Goal: Check status: Check status

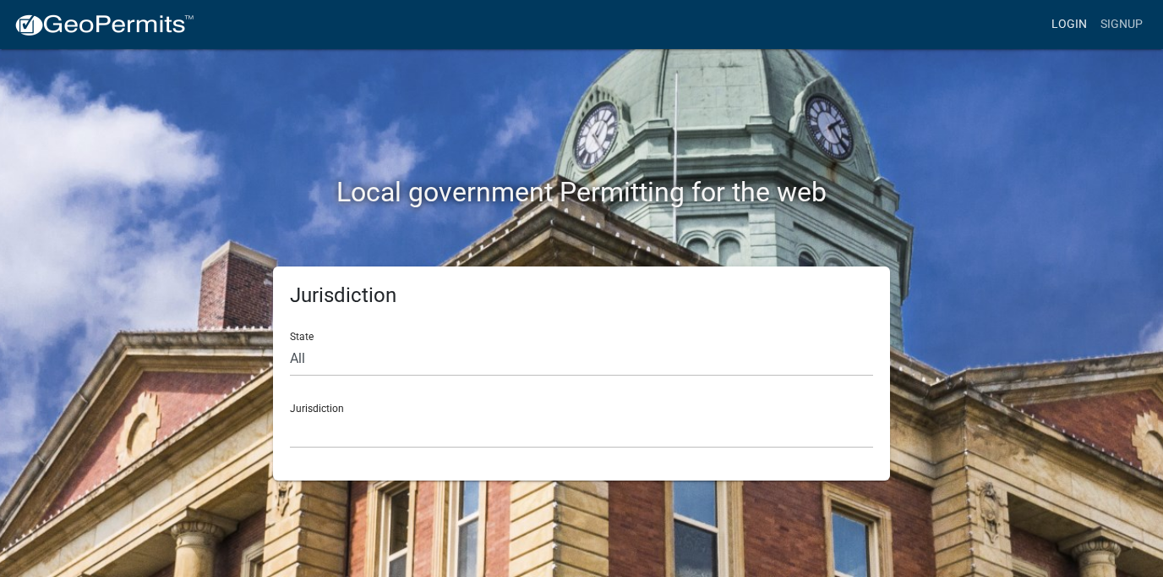
click at [1066, 14] on link "Login" at bounding box center [1069, 24] width 49 height 32
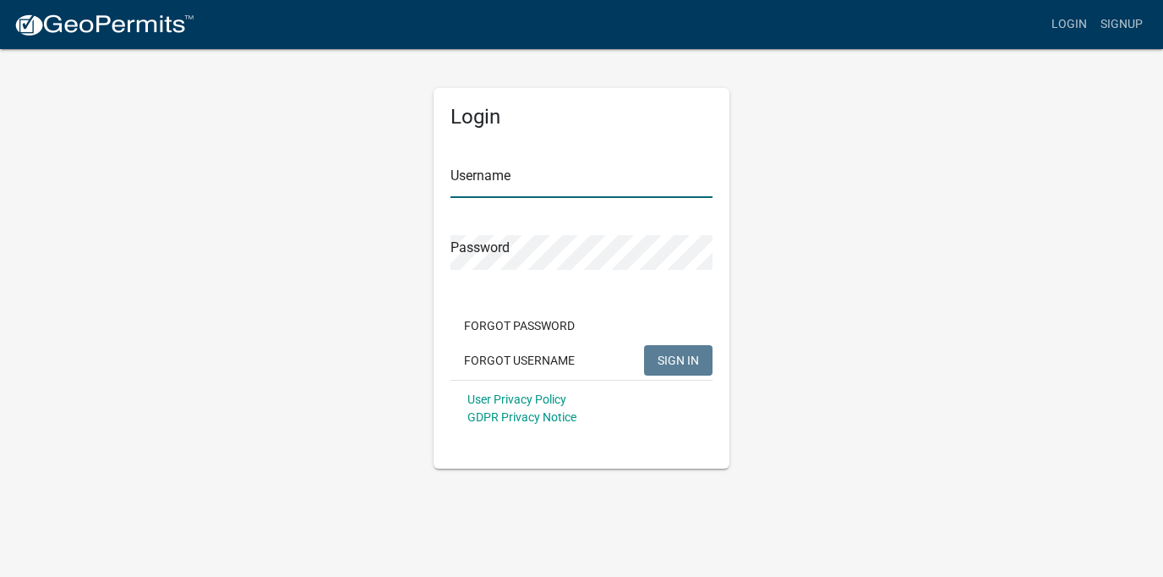
click at [548, 185] on input "Username" at bounding box center [582, 180] width 262 height 35
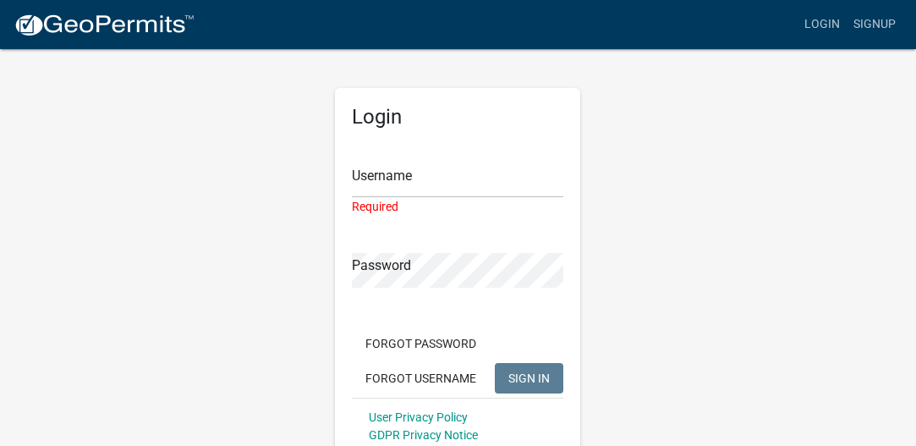
click at [84, 187] on div "Login Username Required Password Forgot Password Forgot Username SIGN IN User P…" at bounding box center [458, 266] width 812 height 439
click at [445, 181] on input "Username" at bounding box center [457, 180] width 211 height 35
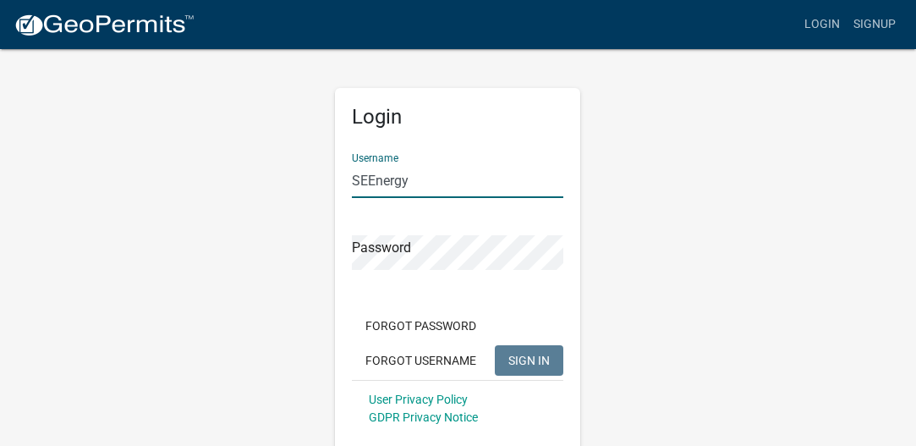
type input "SEEnergy"
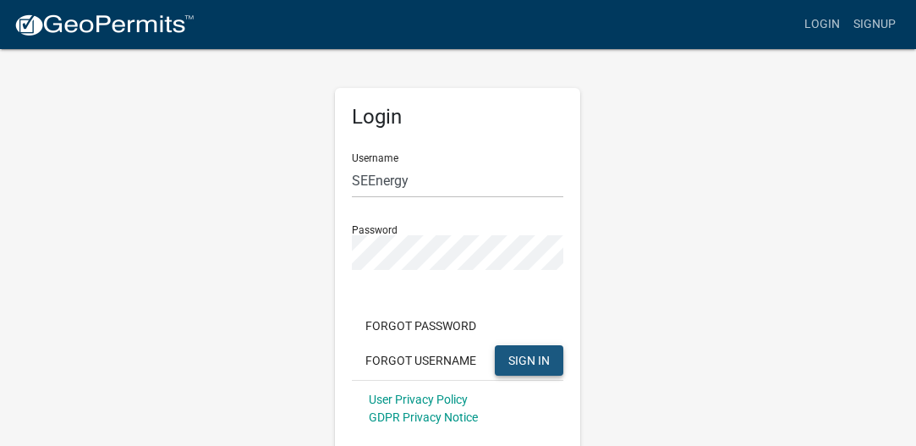
click at [522, 347] on button "SIGN IN" at bounding box center [529, 360] width 68 height 30
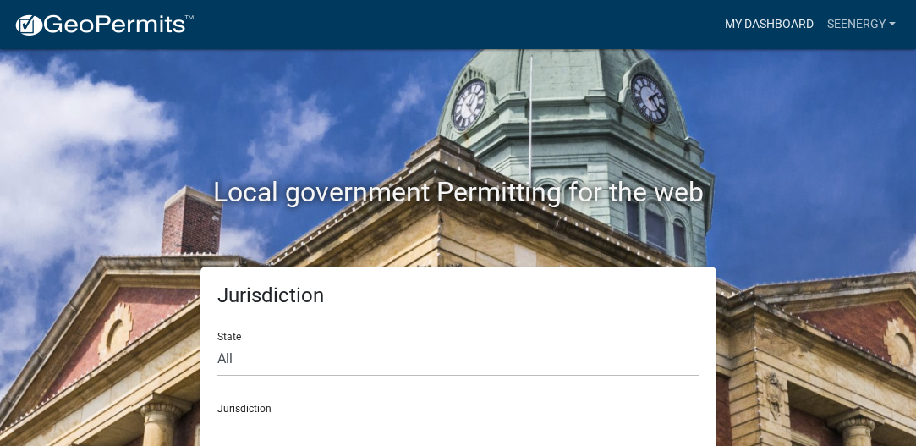
click at [757, 27] on link "My Dashboard" at bounding box center [769, 24] width 102 height 32
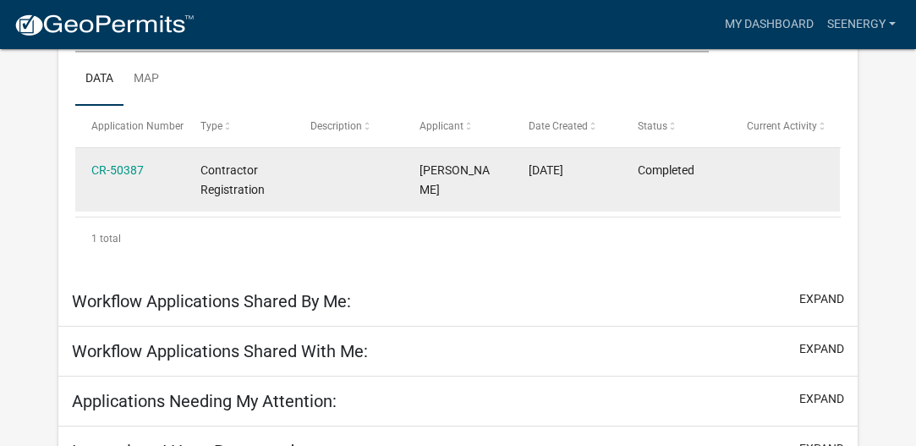
scroll to position [350, 0]
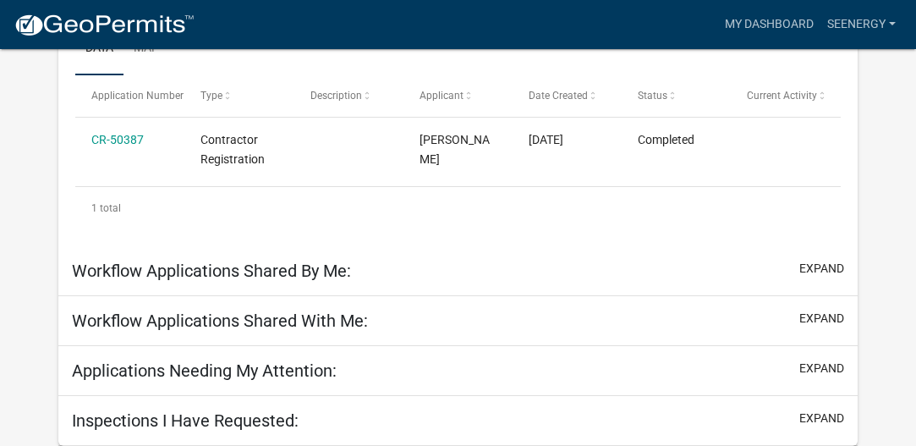
click at [494, 419] on div "Inspections I Have Requested: expand" at bounding box center [457, 421] width 799 height 50
click at [279, 420] on h5 "Inspections I Have Requested:" at bounding box center [185, 420] width 227 height 20
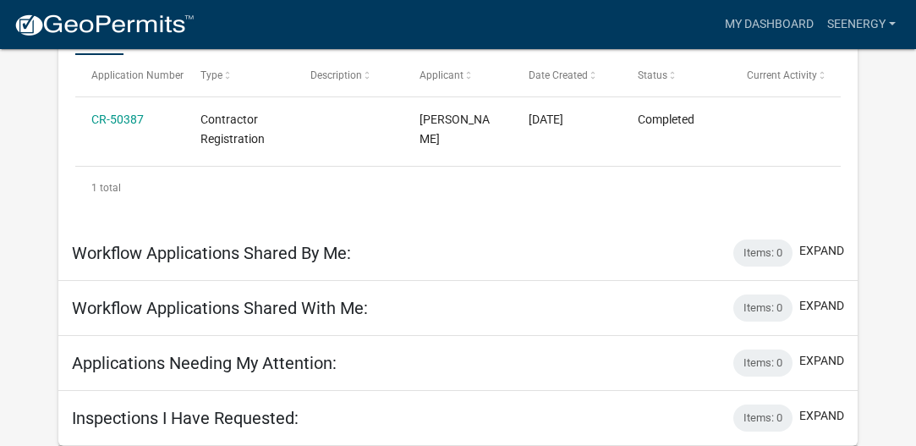
scroll to position [341, 0]
click at [279, 418] on h5 "Inspections I Have Requested:" at bounding box center [185, 417] width 227 height 20
click at [889, 21] on link "SEEnergy" at bounding box center [861, 24] width 82 height 32
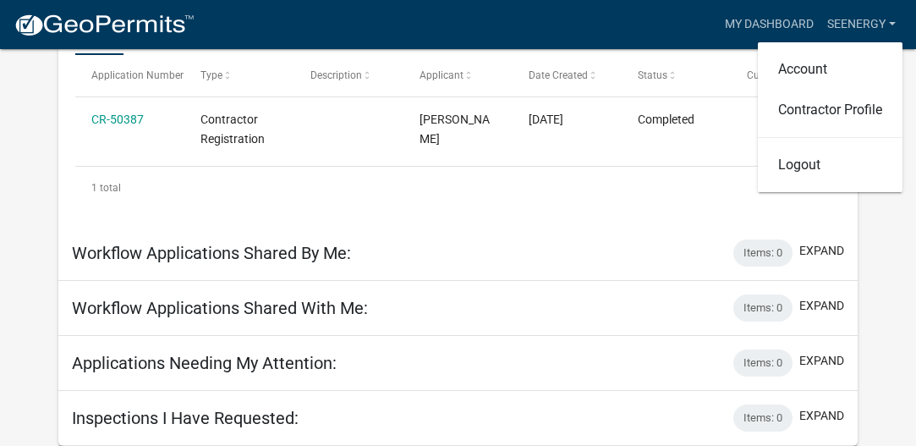
click at [641, 200] on div "1 total" at bounding box center [457, 188] width 765 height 42
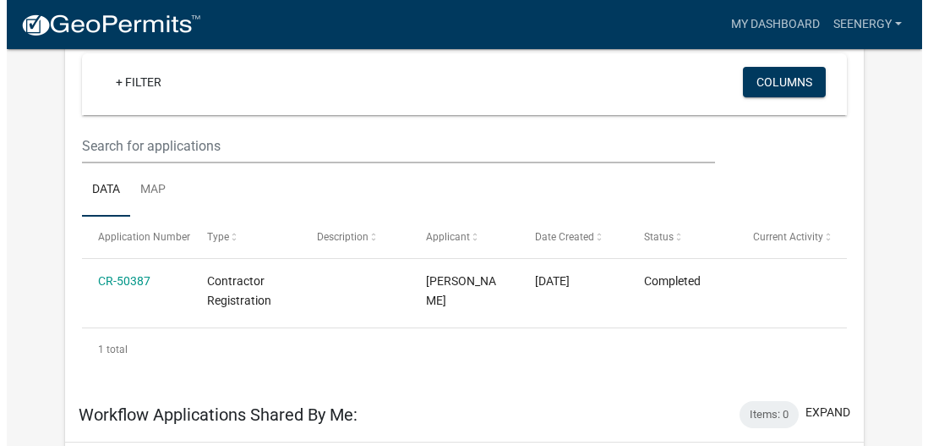
scroll to position [0, 0]
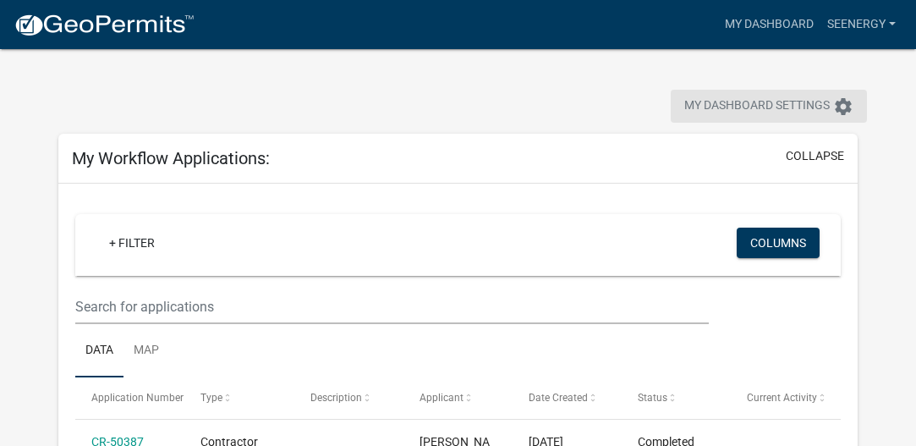
click at [765, 116] on button "My Dashboard Settings settings" at bounding box center [768, 106] width 196 height 33
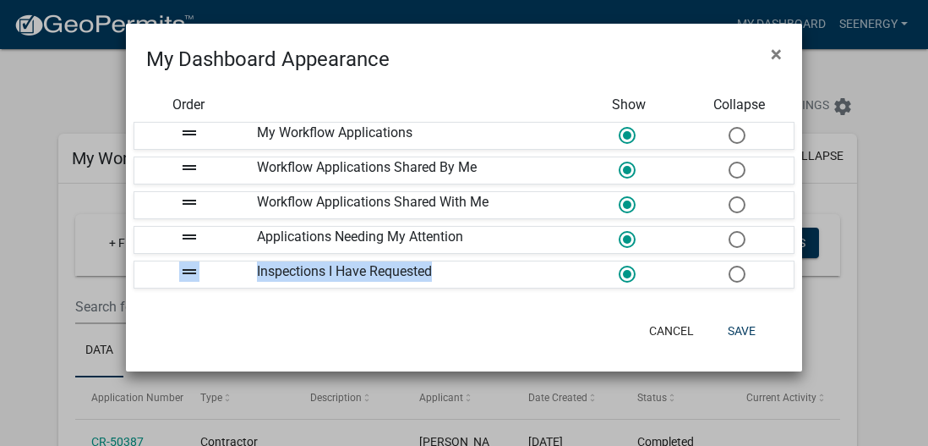
click at [912, 253] on ngb-modal-window "My Dashboard Appearance × Order Show Collapse drag_handle My Workflow Applicati…" at bounding box center [464, 223] width 928 height 446
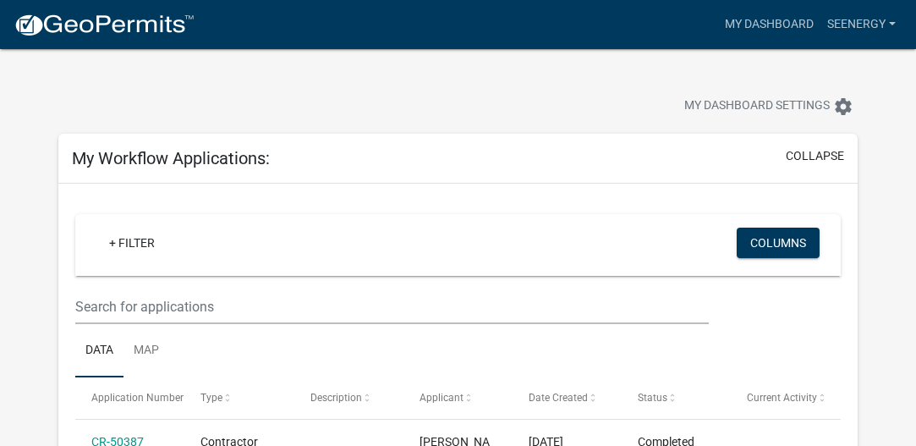
click at [717, 240] on div "+ Filter Columns" at bounding box center [458, 245] width 750 height 62
click at [745, 240] on button "Columns" at bounding box center [777, 242] width 83 height 30
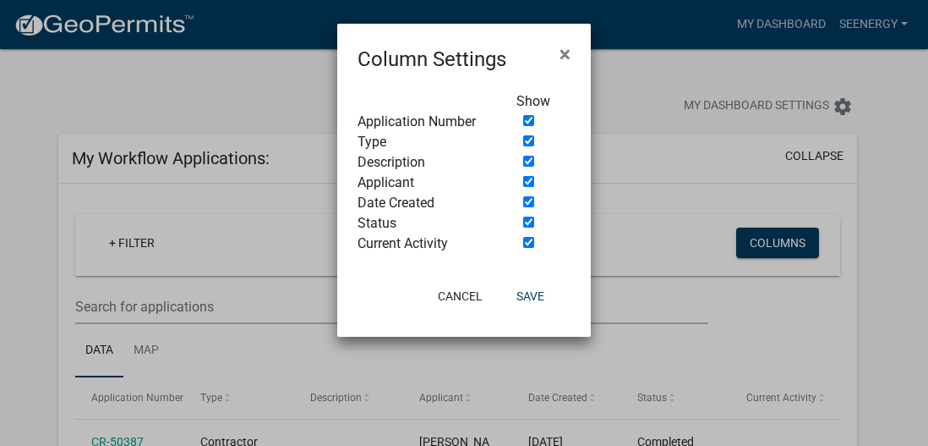
click at [843, 309] on ngb-modal-window "Column Settings × Show Application Number Type Description Applicant Date Creat…" at bounding box center [464, 223] width 928 height 446
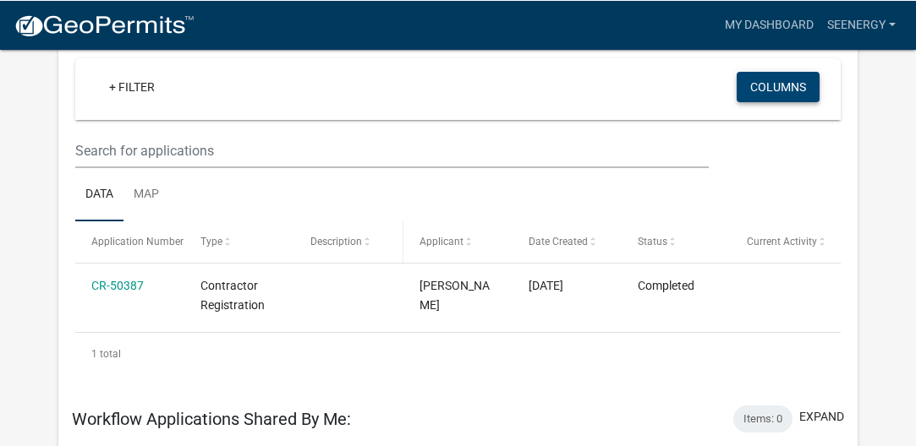
scroll to position [169, 0]
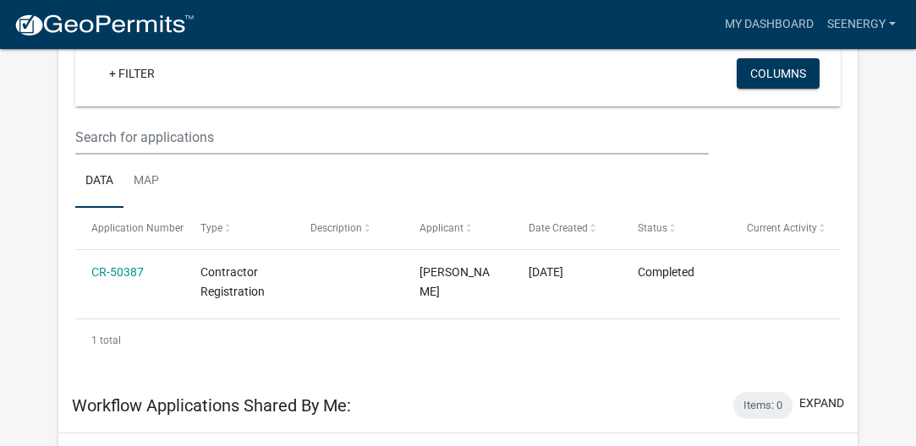
click at [227, 87] on div "+ Filter" at bounding box center [333, 75] width 500 height 35
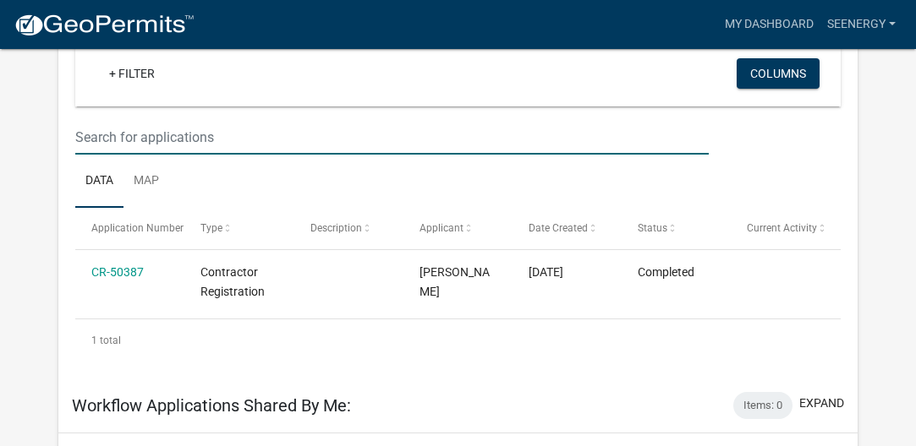
click at [253, 147] on input "text" at bounding box center [391, 137] width 633 height 35
paste input "EL-2025-902"
type input "EL-2025-902"
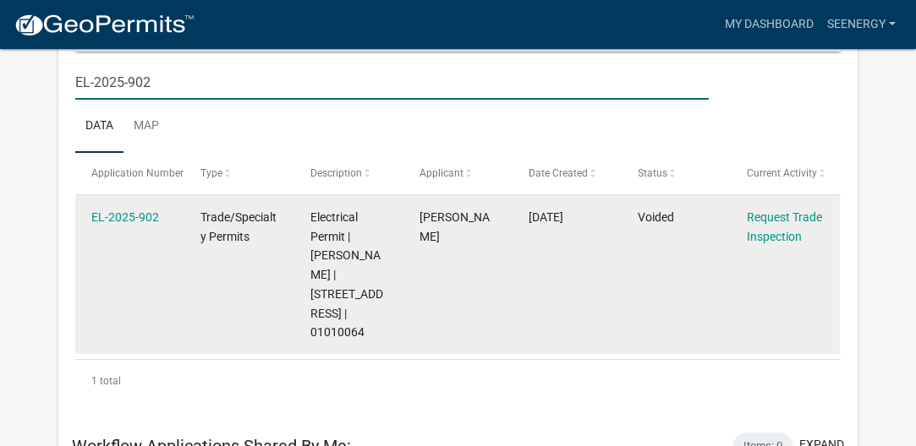
scroll to position [254, 0]
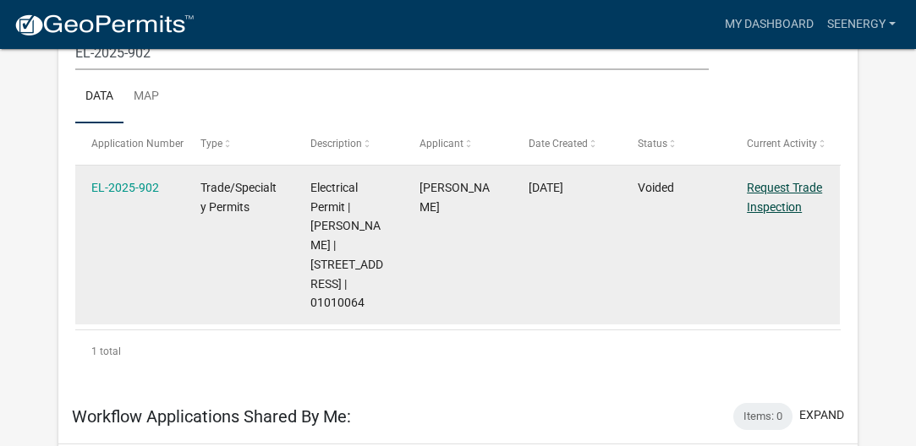
click at [800, 184] on link "Request Trade Inspection" at bounding box center [783, 197] width 75 height 33
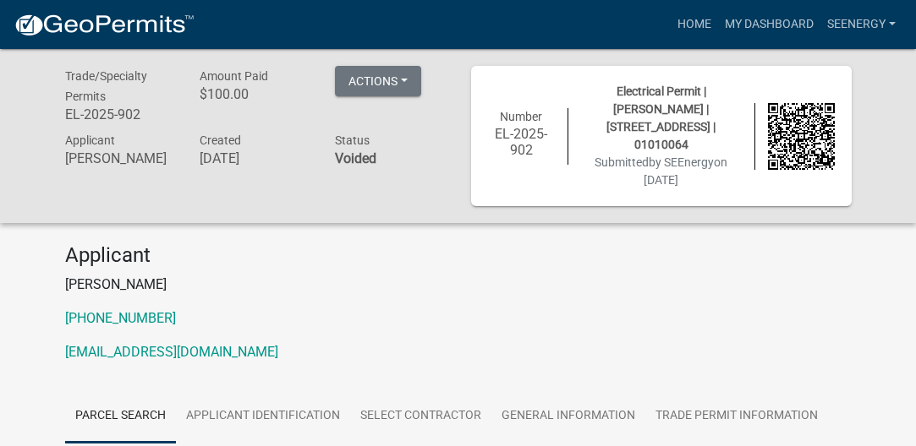
click at [408, 99] on div "Actions View receipt Printer Friendly" at bounding box center [378, 83] width 86 height 35
click at [408, 88] on button "Actions" at bounding box center [378, 81] width 86 height 30
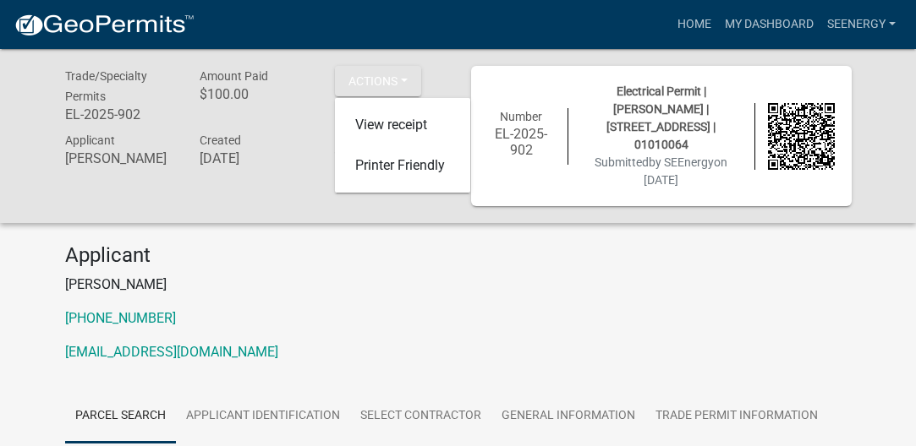
click at [445, 289] on p "[PERSON_NAME]" at bounding box center [458, 285] width 786 height 20
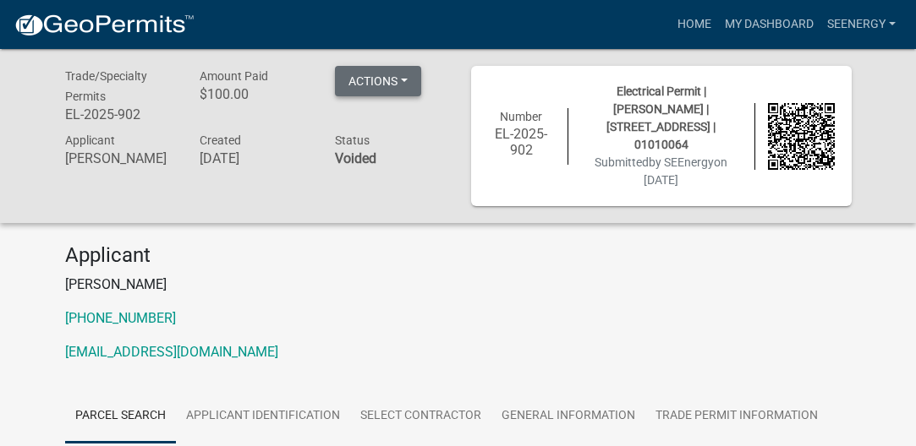
click at [419, 85] on button "Actions" at bounding box center [378, 81] width 86 height 30
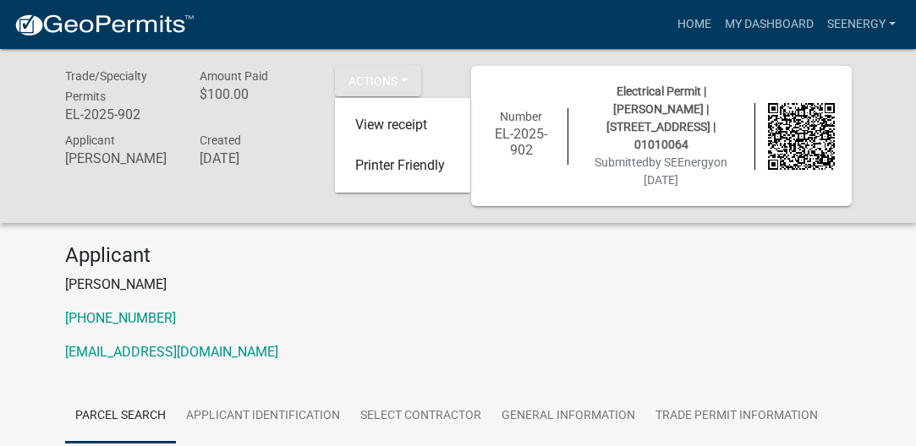
click at [499, 261] on h4 "Applicant" at bounding box center [458, 255] width 786 height 25
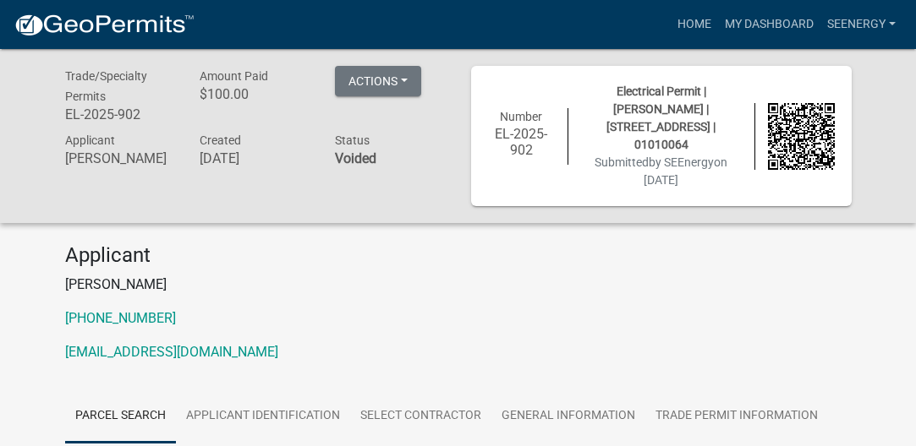
drag, startPoint x: 800, startPoint y: 145, endPoint x: 786, endPoint y: 145, distance: 13.5
click at [799, 145] on img at bounding box center [801, 136] width 67 height 67
click at [638, 135] on div "Electrical Permit | [PERSON_NAME] | [STREET_ADDRESS] | 01010064 Submitted by SE…" at bounding box center [661, 136] width 186 height 107
click at [641, 169] on span "Submitted by [PERSON_NAME] on [DATE]" at bounding box center [660, 171] width 133 height 31
click at [676, 27] on link "Home" at bounding box center [693, 24] width 47 height 32
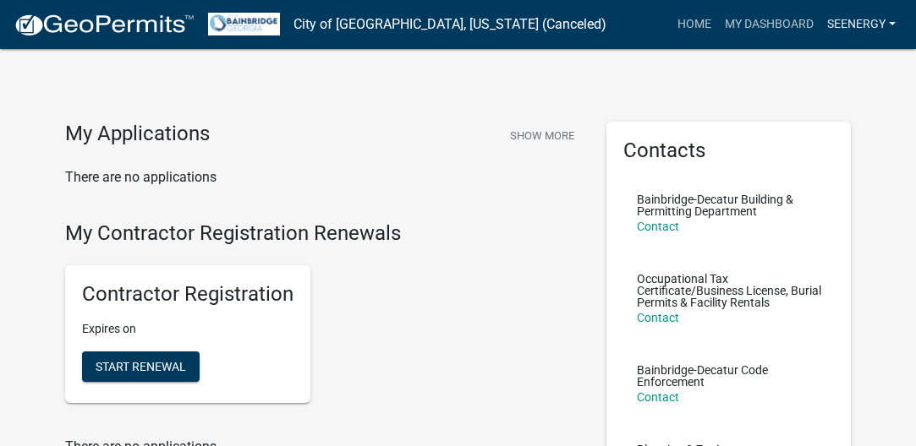
click at [878, 25] on link "SEEnergy" at bounding box center [861, 24] width 82 height 32
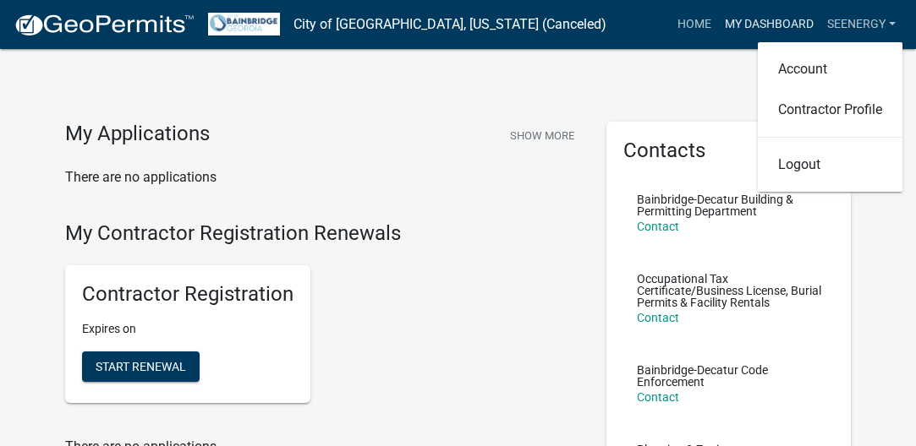
click at [780, 19] on link "My Dashboard" at bounding box center [769, 24] width 102 height 32
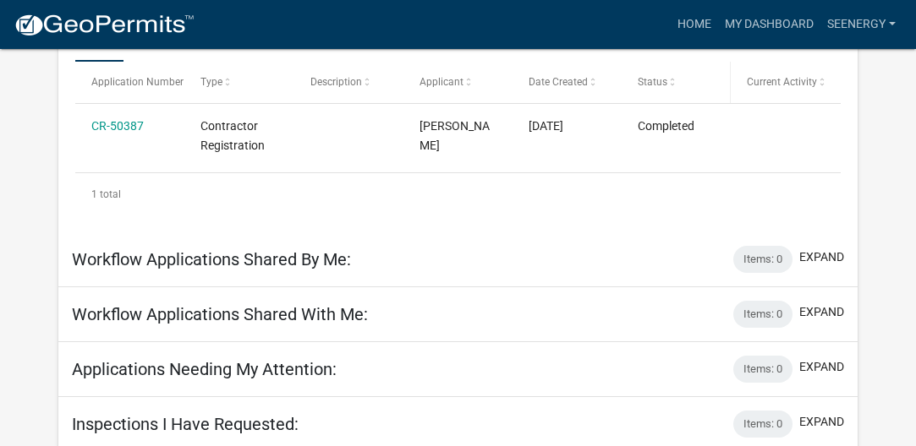
scroll to position [340, 0]
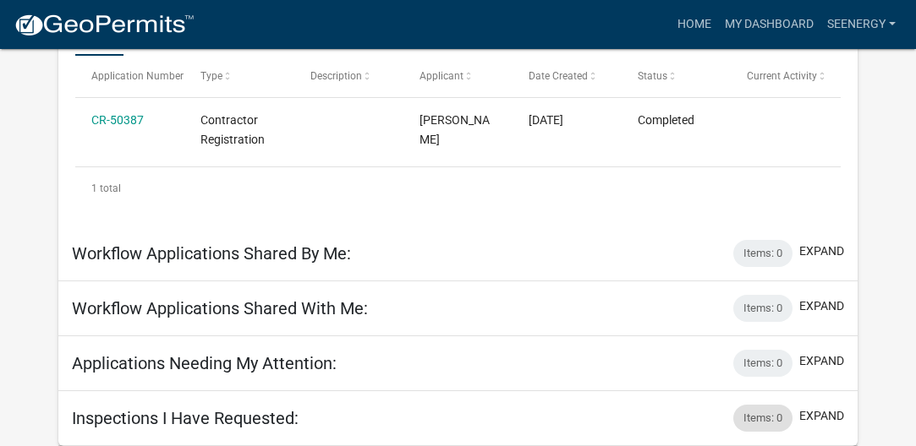
click at [768, 415] on div "Items: 0" at bounding box center [762, 418] width 59 height 27
click at [814, 414] on button "expand" at bounding box center [821, 416] width 45 height 18
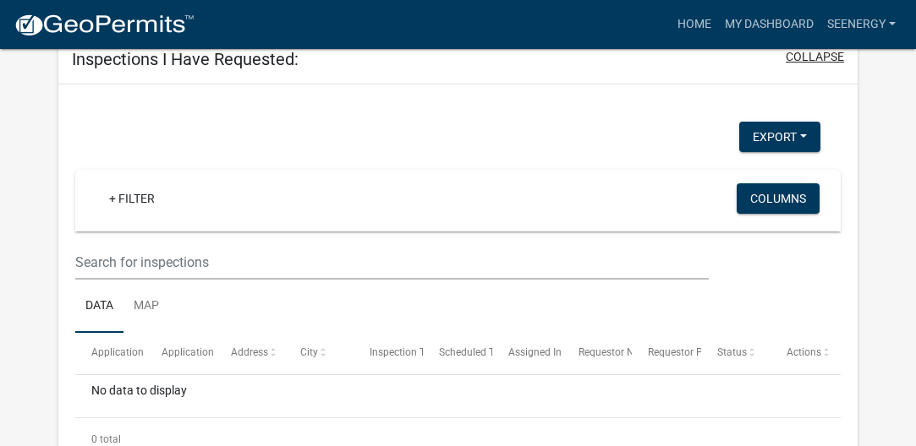
scroll to position [593, 0]
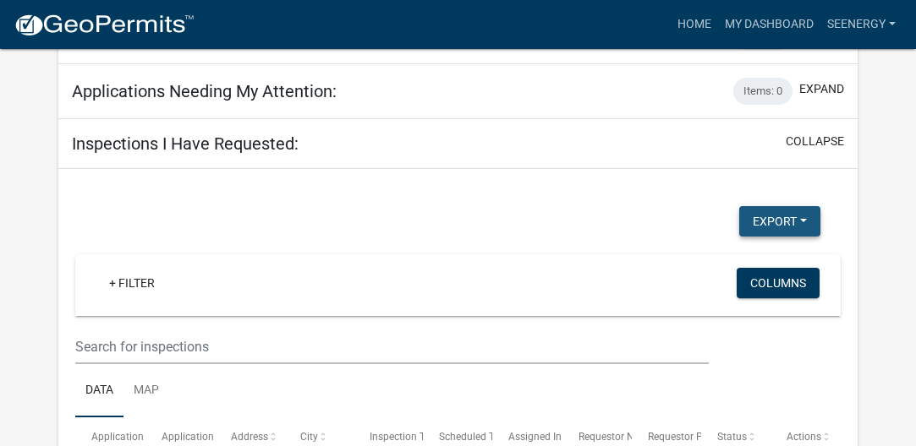
click at [786, 237] on button "Export" at bounding box center [779, 221] width 81 height 30
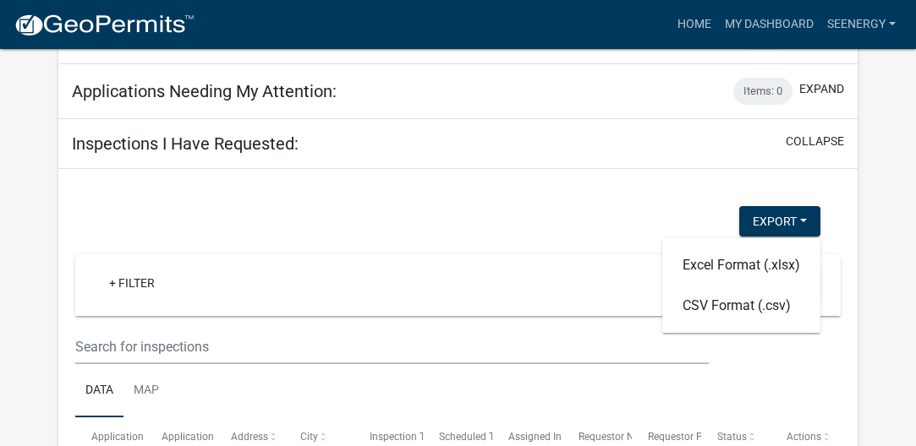
click at [685, 238] on div "Export Excel Format (.xlsx) CSV Format (.csv)" at bounding box center [448, 223] width 770 height 35
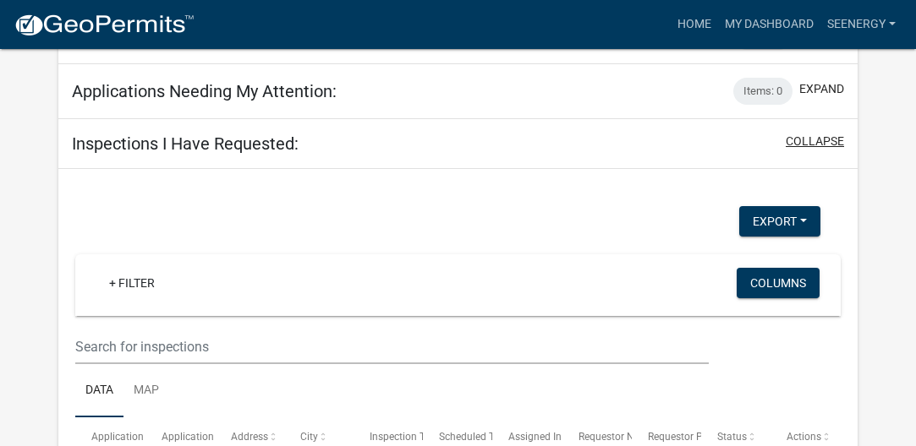
click at [821, 150] on button "collapse" at bounding box center [814, 142] width 58 height 18
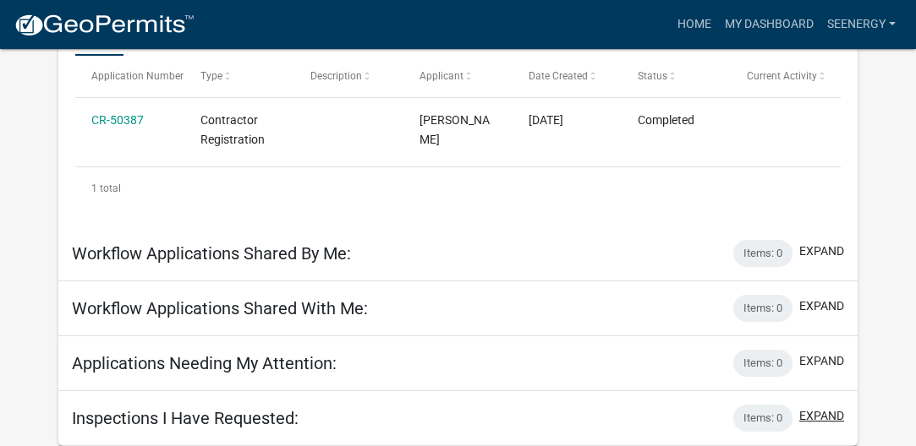
scroll to position [340, 0]
click at [730, 418] on div "Inspections I Have Requested: Items: 0 expand" at bounding box center [457, 418] width 799 height 55
click at [820, 410] on button "expand" at bounding box center [821, 416] width 45 height 18
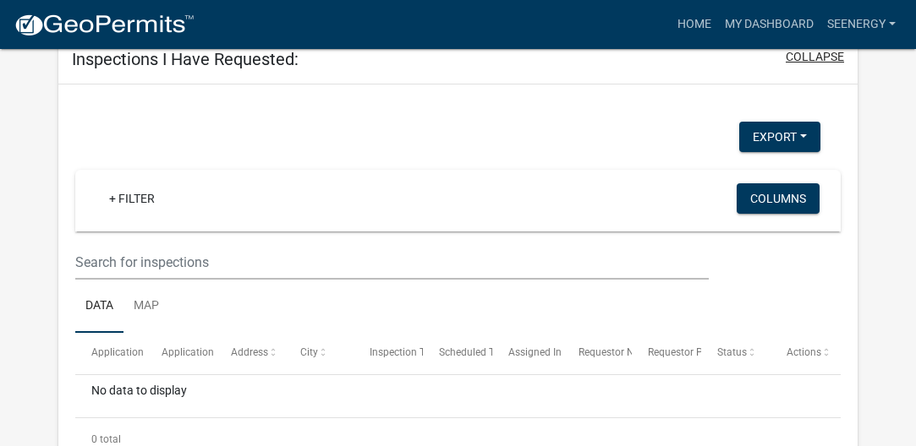
scroll to position [746, 0]
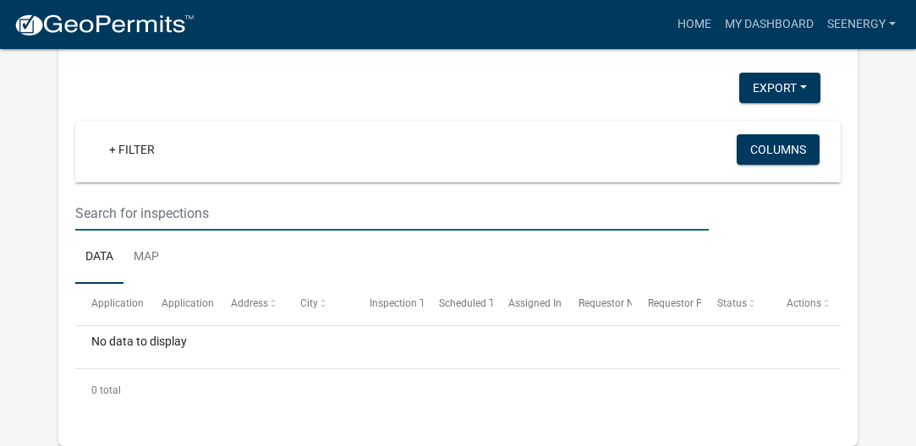
click at [182, 223] on input "text" at bounding box center [391, 213] width 633 height 35
paste input "[PERSON_NAME]"
type input "[PERSON_NAME]"
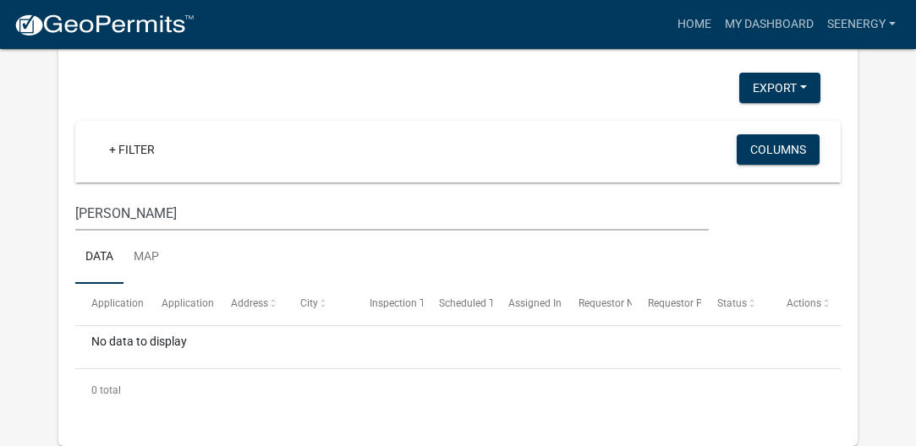
scroll to position [745, 0]
